Goal: Task Accomplishment & Management: Use online tool/utility

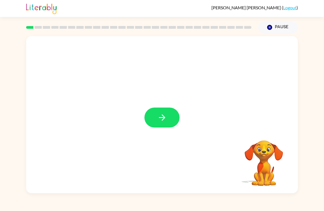
click at [167, 115] on button "button" at bounding box center [161, 118] width 35 height 20
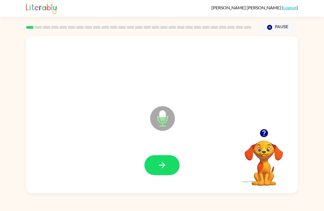
click at [163, 149] on div at bounding box center [162, 165] width 260 height 45
click at [157, 165] on button "button" at bounding box center [161, 165] width 35 height 20
click at [162, 164] on icon "button" at bounding box center [162, 166] width 10 height 10
click at [156, 165] on button "button" at bounding box center [161, 165] width 35 height 20
click at [160, 169] on icon "button" at bounding box center [162, 166] width 10 height 10
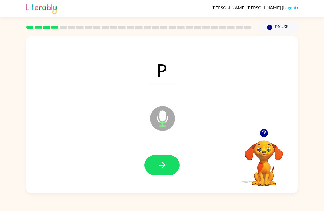
click at [156, 165] on button "button" at bounding box center [161, 165] width 35 height 20
click at [158, 169] on icon "button" at bounding box center [162, 166] width 10 height 10
click at [160, 162] on icon "button" at bounding box center [162, 166] width 10 height 10
click at [161, 165] on icon "button" at bounding box center [162, 166] width 10 height 10
click at [167, 159] on button "button" at bounding box center [161, 165] width 35 height 20
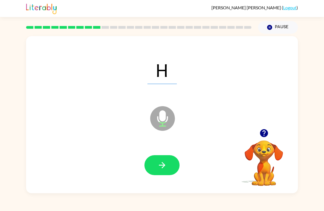
click at [167, 163] on button "button" at bounding box center [161, 165] width 35 height 20
click at [162, 165] on icon "button" at bounding box center [162, 166] width 10 height 10
click at [161, 162] on icon "button" at bounding box center [162, 166] width 10 height 10
click at [161, 163] on icon "button" at bounding box center [162, 166] width 10 height 10
click at [155, 161] on button "button" at bounding box center [161, 165] width 35 height 20
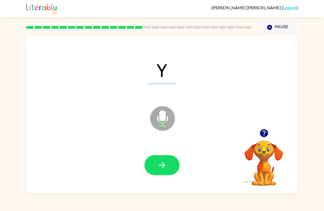
click at [164, 162] on icon "button" at bounding box center [162, 166] width 10 height 10
click at [165, 160] on button "button" at bounding box center [161, 165] width 35 height 20
click at [162, 165] on icon "button" at bounding box center [162, 166] width 10 height 10
click at [170, 160] on button "button" at bounding box center [161, 165] width 35 height 20
click at [163, 162] on icon "button" at bounding box center [162, 166] width 10 height 10
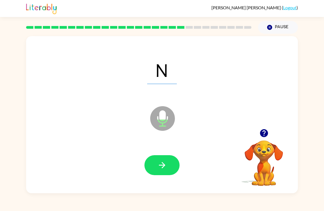
click at [160, 165] on icon "button" at bounding box center [162, 166] width 10 height 10
click at [164, 162] on icon "button" at bounding box center [162, 166] width 10 height 10
click at [166, 165] on icon "button" at bounding box center [162, 166] width 10 height 10
click at [159, 165] on icon "button" at bounding box center [162, 166] width 10 height 10
click at [158, 166] on icon "button" at bounding box center [162, 166] width 10 height 10
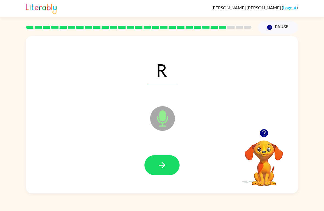
click at [160, 164] on icon "button" at bounding box center [162, 166] width 10 height 10
click at [157, 165] on icon "button" at bounding box center [162, 166] width 10 height 10
click at [160, 165] on icon "button" at bounding box center [162, 166] width 10 height 10
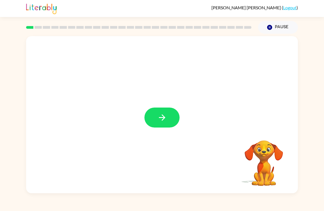
click at [164, 122] on icon "button" at bounding box center [162, 118] width 10 height 10
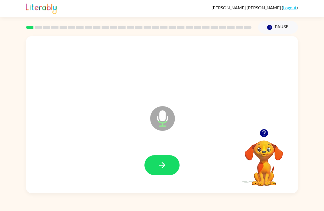
click at [162, 167] on icon "button" at bounding box center [162, 166] width 10 height 10
click at [161, 163] on icon "button" at bounding box center [162, 166] width 10 height 10
click at [157, 165] on icon "button" at bounding box center [162, 166] width 10 height 10
click at [163, 167] on icon "button" at bounding box center [161, 165] width 6 height 6
click at [160, 172] on button "button" at bounding box center [161, 165] width 35 height 20
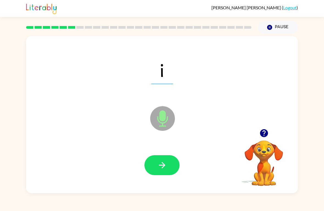
click at [164, 156] on button "button" at bounding box center [161, 165] width 35 height 20
click at [152, 162] on button "button" at bounding box center [161, 165] width 35 height 20
click at [164, 163] on icon "button" at bounding box center [162, 166] width 10 height 10
click at [163, 162] on icon "button" at bounding box center [162, 166] width 10 height 10
click at [151, 165] on button "button" at bounding box center [161, 165] width 35 height 20
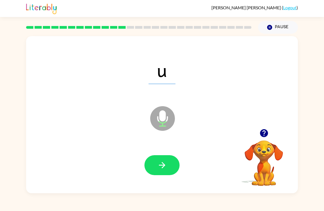
click at [158, 162] on icon "button" at bounding box center [162, 166] width 10 height 10
click at [158, 163] on icon "button" at bounding box center [162, 166] width 10 height 10
click at [148, 165] on button "button" at bounding box center [161, 165] width 35 height 20
click at [161, 167] on icon "button" at bounding box center [162, 166] width 10 height 10
click at [162, 168] on icon "button" at bounding box center [161, 165] width 6 height 6
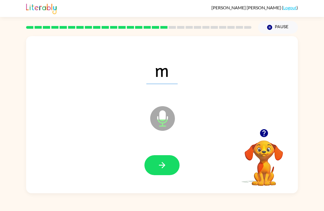
click at [168, 153] on div at bounding box center [162, 165] width 260 height 45
click at [151, 167] on button "button" at bounding box center [161, 165] width 35 height 20
click at [160, 163] on icon "button" at bounding box center [162, 166] width 10 height 10
click at [156, 162] on button "button" at bounding box center [161, 165] width 35 height 20
click at [162, 161] on icon "button" at bounding box center [162, 166] width 10 height 10
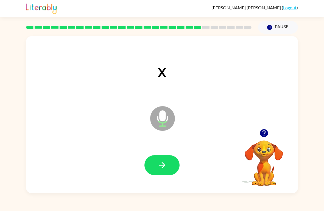
click at [157, 157] on button "button" at bounding box center [161, 165] width 35 height 20
click at [171, 171] on button "button" at bounding box center [161, 165] width 35 height 20
click at [163, 170] on icon "button" at bounding box center [162, 166] width 10 height 10
click at [150, 163] on button "button" at bounding box center [161, 165] width 35 height 20
click at [161, 158] on button "button" at bounding box center [161, 165] width 35 height 20
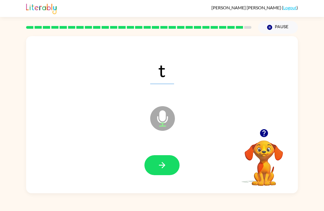
click at [157, 169] on icon "button" at bounding box center [162, 166] width 10 height 10
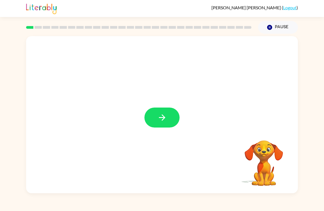
click at [164, 121] on icon "button" at bounding box center [162, 118] width 10 height 10
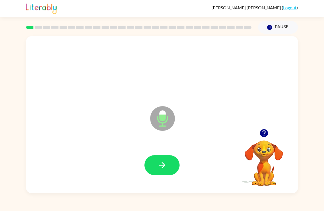
click at [159, 166] on icon "button" at bounding box center [161, 165] width 6 height 6
click at [152, 163] on button "button" at bounding box center [161, 165] width 35 height 20
click at [162, 168] on icon "button" at bounding box center [161, 165] width 6 height 6
click at [250, 182] on video "Your browser must support playing .mp4 files to use Literably. Please try using…" at bounding box center [263, 159] width 55 height 55
click at [152, 153] on div at bounding box center [162, 165] width 260 height 45
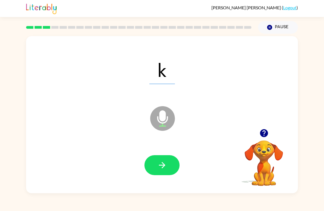
click at [163, 168] on icon "button" at bounding box center [161, 165] width 6 height 6
click at [162, 164] on icon "button" at bounding box center [161, 165] width 6 height 6
click at [160, 160] on button "button" at bounding box center [161, 165] width 35 height 20
click at [163, 170] on icon "button" at bounding box center [162, 166] width 10 height 10
click at [167, 170] on button "button" at bounding box center [161, 165] width 35 height 20
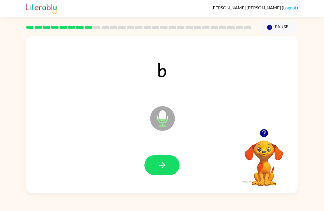
click at [161, 167] on icon "button" at bounding box center [162, 166] width 10 height 10
click at [156, 157] on button "button" at bounding box center [161, 165] width 35 height 20
click at [162, 172] on button "button" at bounding box center [161, 165] width 35 height 20
click at [159, 166] on icon "button" at bounding box center [162, 166] width 10 height 10
click at [162, 168] on icon "button" at bounding box center [161, 165] width 6 height 6
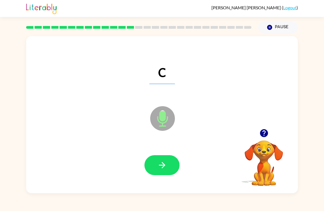
click at [160, 160] on button "button" at bounding box center [161, 165] width 35 height 20
click at [156, 160] on button "button" at bounding box center [161, 165] width 35 height 20
click at [157, 166] on button "button" at bounding box center [161, 165] width 35 height 20
click at [163, 167] on icon "button" at bounding box center [161, 165] width 6 height 6
click at [159, 169] on icon "button" at bounding box center [162, 166] width 10 height 10
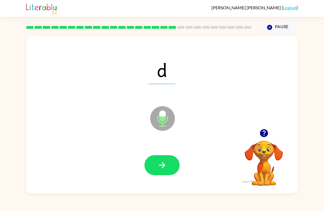
click at [160, 167] on icon "button" at bounding box center [162, 166] width 10 height 10
click at [154, 165] on button "button" at bounding box center [161, 165] width 35 height 20
click at [158, 166] on icon "button" at bounding box center [162, 166] width 10 height 10
click at [156, 165] on button "button" at bounding box center [161, 165] width 35 height 20
click at [154, 161] on button "button" at bounding box center [161, 165] width 35 height 20
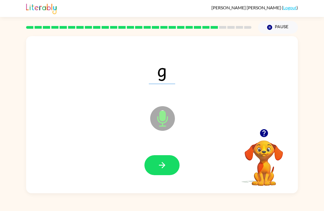
click at [155, 164] on button "button" at bounding box center [161, 165] width 35 height 20
click at [158, 70] on span "r" at bounding box center [162, 70] width 24 height 29
click at [158, 162] on icon "button" at bounding box center [162, 166] width 10 height 10
click at [160, 170] on icon "button" at bounding box center [162, 166] width 10 height 10
click at [157, 168] on button "button" at bounding box center [161, 165] width 35 height 20
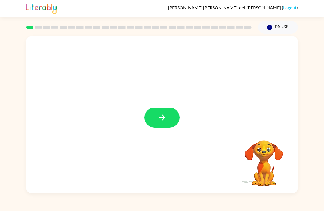
click at [161, 120] on icon "button" at bounding box center [162, 118] width 10 height 10
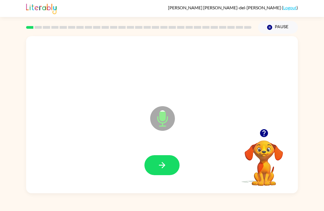
click at [155, 165] on button "button" at bounding box center [161, 165] width 35 height 20
click at [157, 164] on icon "button" at bounding box center [162, 166] width 10 height 10
click at [154, 160] on button "button" at bounding box center [161, 165] width 35 height 20
click at [162, 169] on icon "button" at bounding box center [162, 166] width 10 height 10
click at [156, 164] on button "button" at bounding box center [161, 165] width 35 height 20
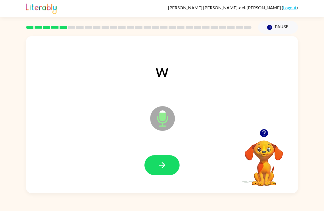
click at [169, 166] on button "button" at bounding box center [161, 165] width 35 height 20
click at [163, 166] on icon "button" at bounding box center [161, 165] width 6 height 6
click at [162, 165] on icon "button" at bounding box center [162, 166] width 10 height 10
click at [156, 171] on button "button" at bounding box center [161, 165] width 35 height 20
click at [156, 164] on button "button" at bounding box center [161, 165] width 35 height 20
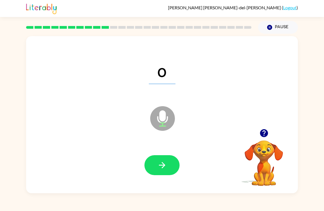
click at [155, 165] on button "button" at bounding box center [161, 165] width 35 height 20
click at [155, 169] on button "button" at bounding box center [161, 165] width 35 height 20
click at [148, 158] on button "button" at bounding box center [161, 165] width 35 height 20
click at [167, 162] on button "button" at bounding box center [161, 165] width 35 height 20
click at [157, 172] on button "button" at bounding box center [161, 165] width 35 height 20
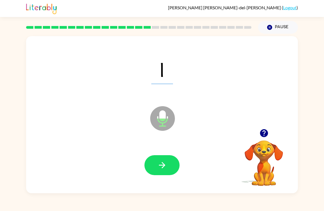
click at [162, 168] on icon "button" at bounding box center [161, 165] width 6 height 6
click at [163, 165] on icon "button" at bounding box center [161, 165] width 6 height 6
click at [159, 163] on icon "button" at bounding box center [162, 166] width 10 height 10
click at [159, 156] on button "button" at bounding box center [161, 165] width 35 height 20
click at [154, 165] on button "button" at bounding box center [161, 165] width 35 height 20
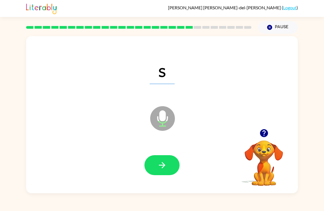
click at [160, 162] on icon "button" at bounding box center [162, 166] width 10 height 10
click at [153, 163] on button "button" at bounding box center [161, 165] width 35 height 20
click at [151, 165] on button "button" at bounding box center [161, 165] width 35 height 20
click at [162, 161] on icon "button" at bounding box center [162, 166] width 10 height 10
click at [152, 160] on button "button" at bounding box center [161, 165] width 35 height 20
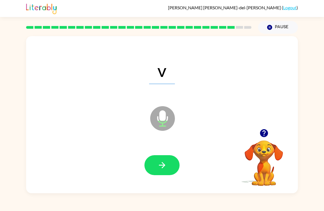
click at [158, 163] on icon "button" at bounding box center [162, 166] width 10 height 10
click at [154, 66] on span "t" at bounding box center [162, 70] width 24 height 29
click at [164, 162] on icon "button" at bounding box center [162, 166] width 10 height 10
